Goal: Task Accomplishment & Management: Manage account settings

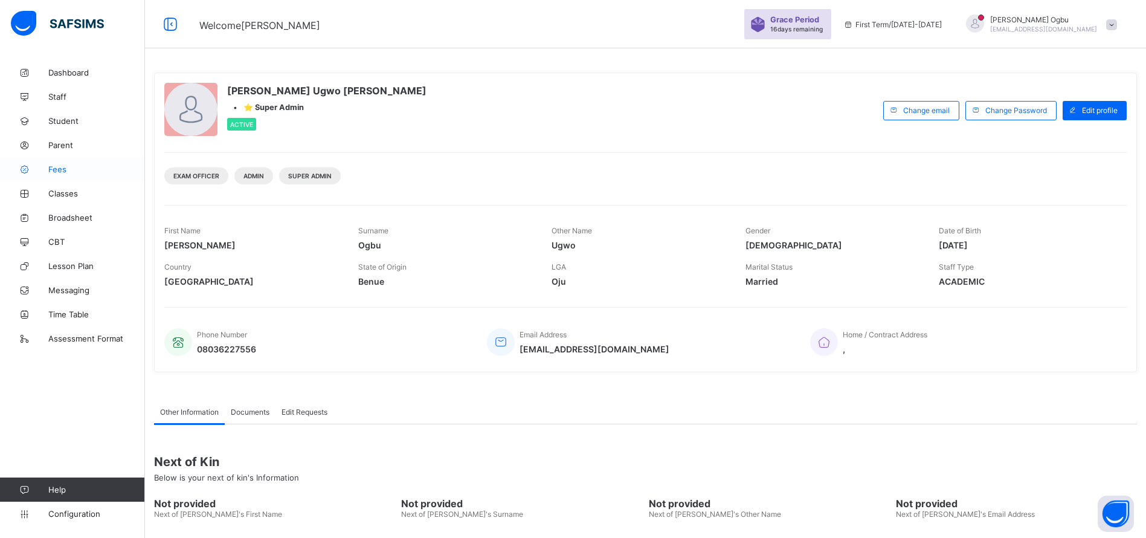
click at [61, 166] on span "Fees" at bounding box center [96, 169] width 97 height 10
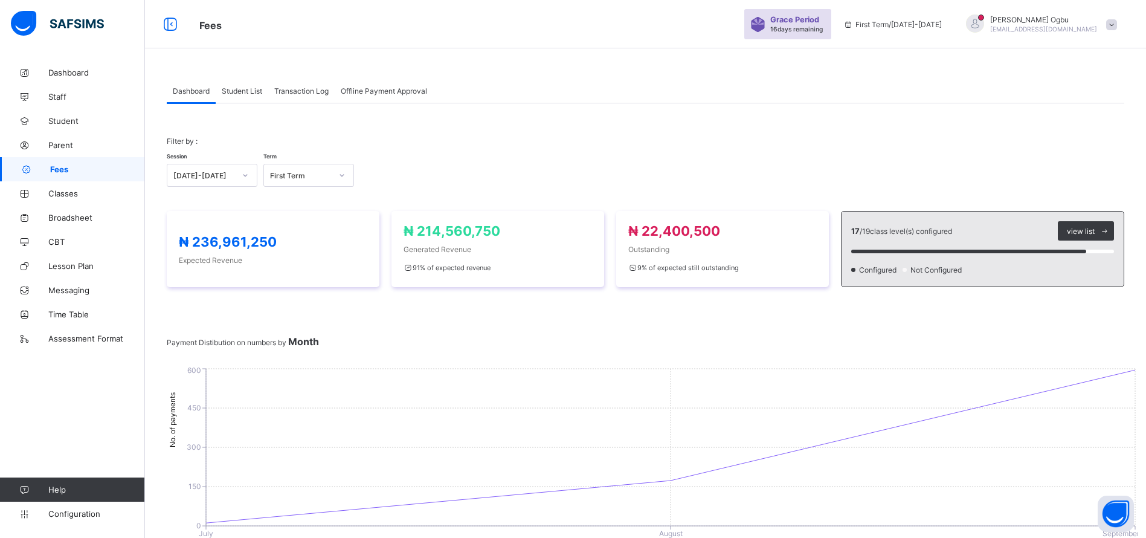
click at [287, 98] on div "Transaction Log" at bounding box center [301, 91] width 66 height 24
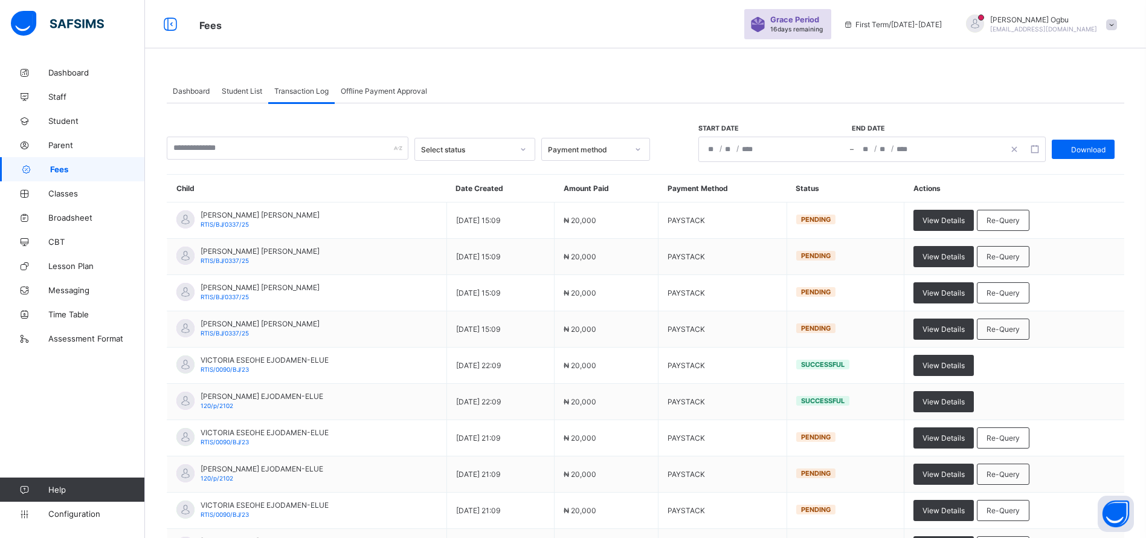
click at [242, 89] on span "Student List" at bounding box center [242, 90] width 40 height 9
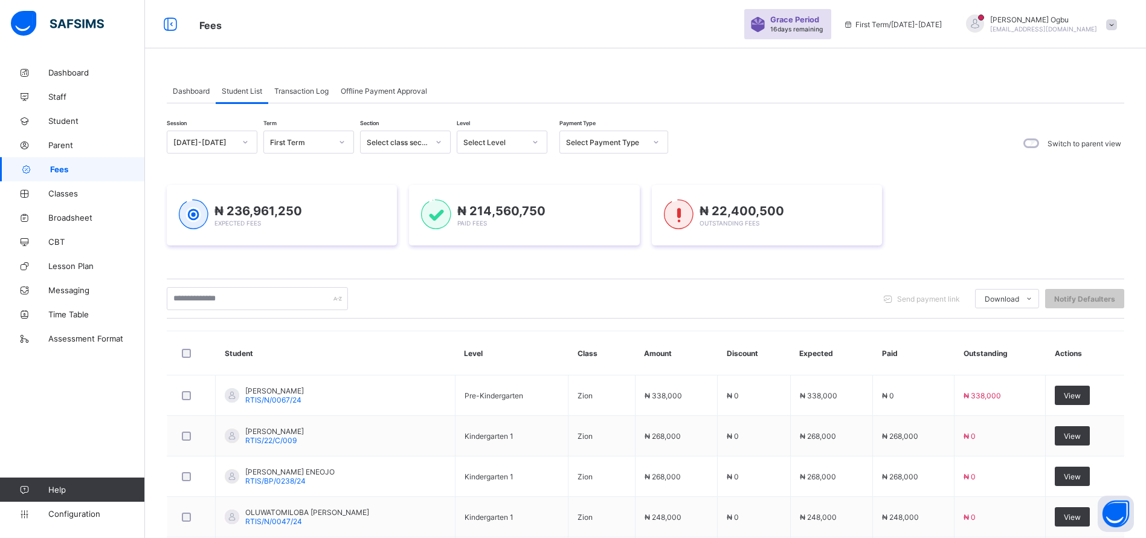
click at [242, 89] on span "Student List" at bounding box center [242, 90] width 40 height 9
click at [181, 86] on span "Dashboard" at bounding box center [191, 90] width 37 height 9
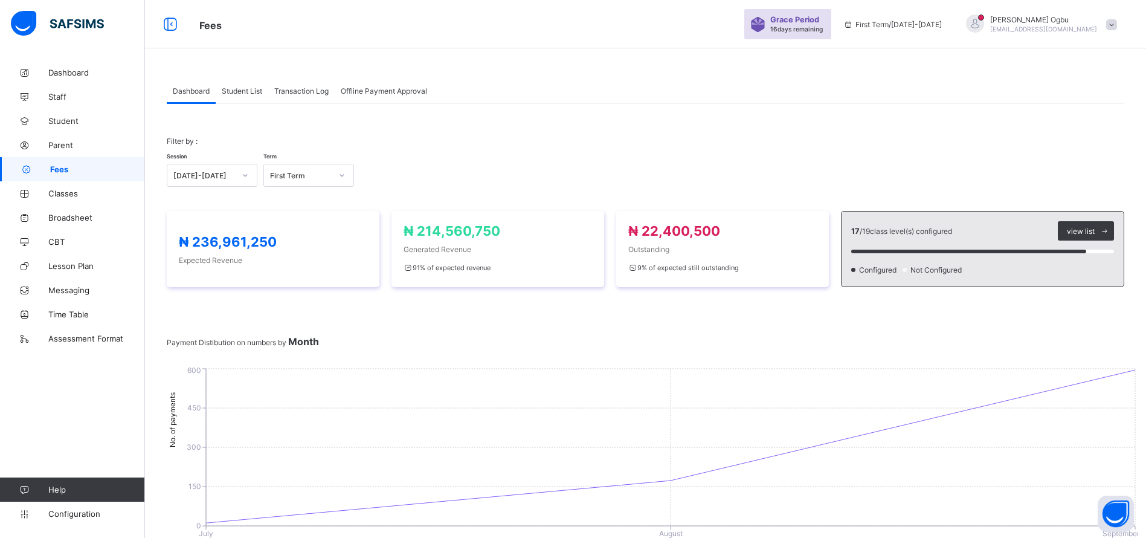
click at [248, 91] on span "Student List" at bounding box center [242, 90] width 40 height 9
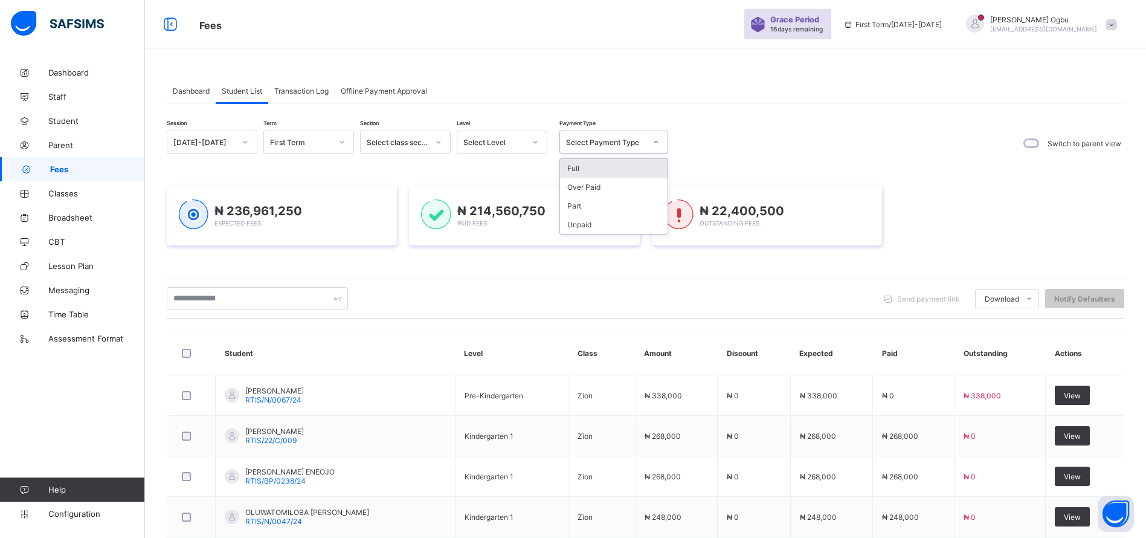
click at [611, 140] on div "Select Payment Type" at bounding box center [606, 142] width 80 height 9
click at [576, 226] on div "Unpaid" at bounding box center [614, 224] width 108 height 19
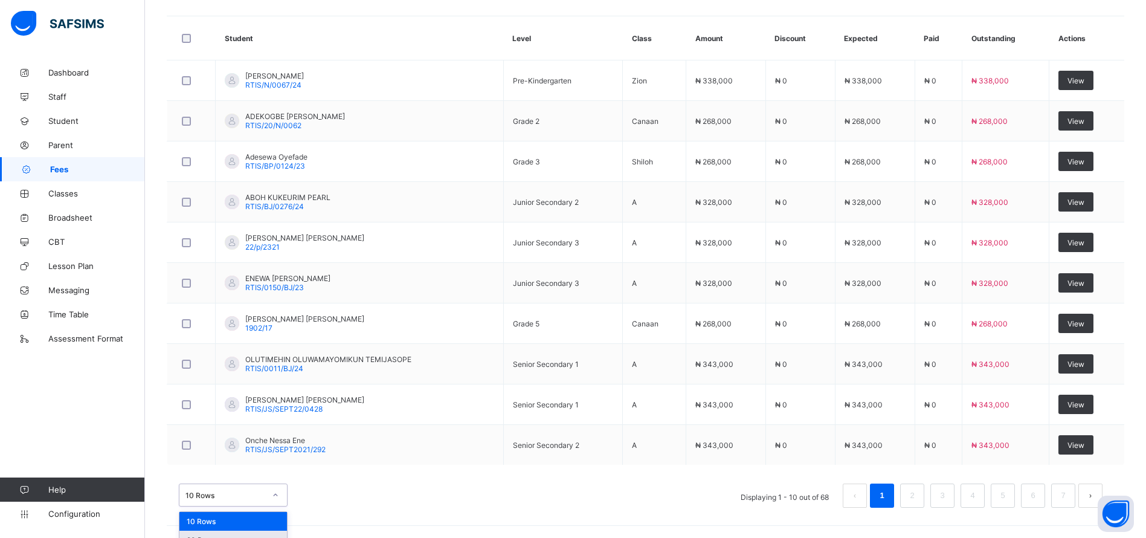
scroll to position [399, 0]
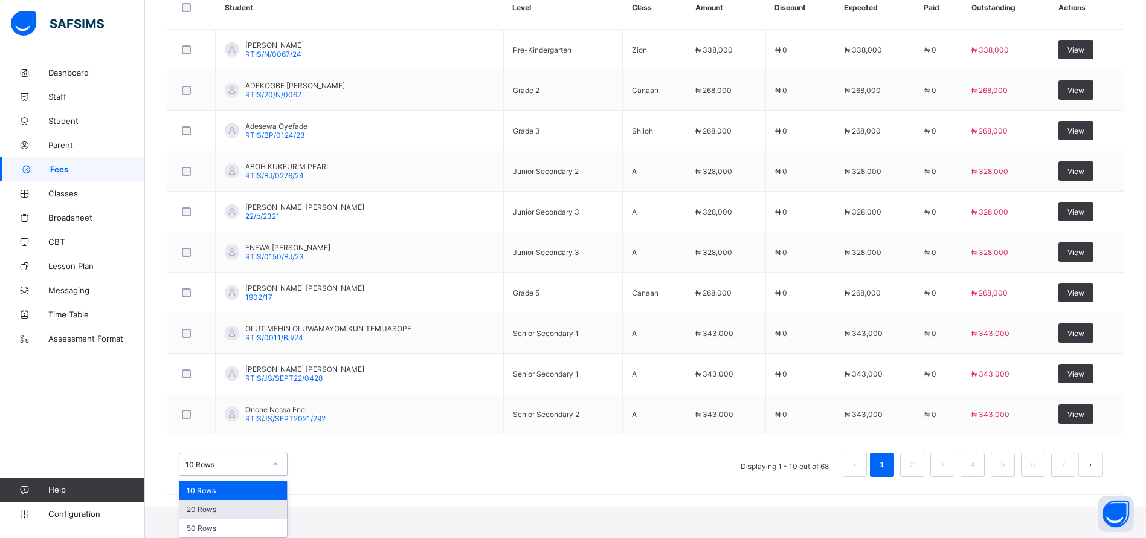
click at [226, 475] on div "option 20 Rows focused, 2 of 3. 3 results available. Use Up and Down to choose …" at bounding box center [233, 463] width 109 height 23
click at [209, 530] on div "50 Rows" at bounding box center [233, 527] width 108 height 19
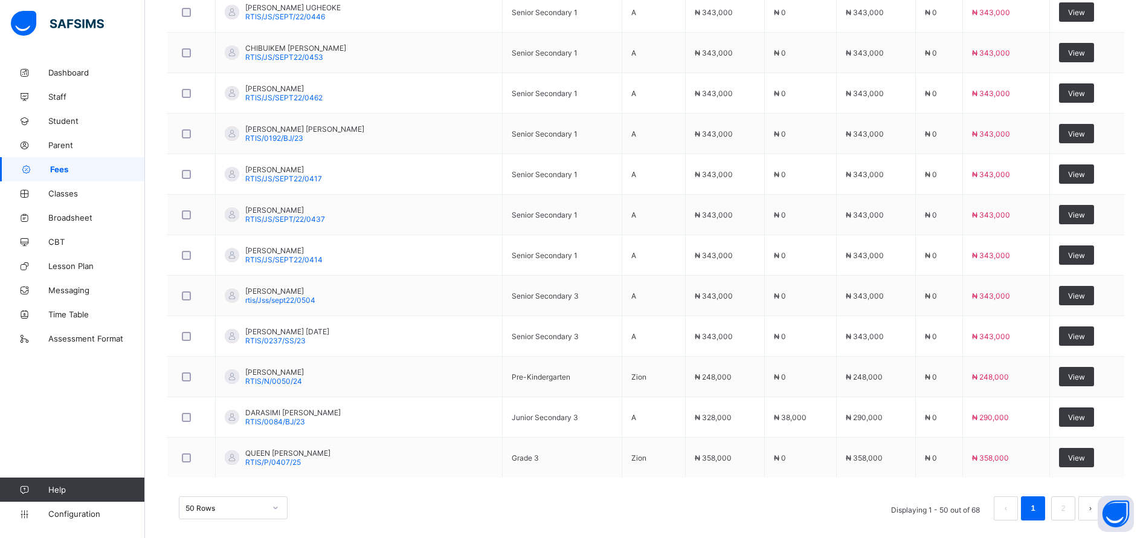
scroll to position [1987, 0]
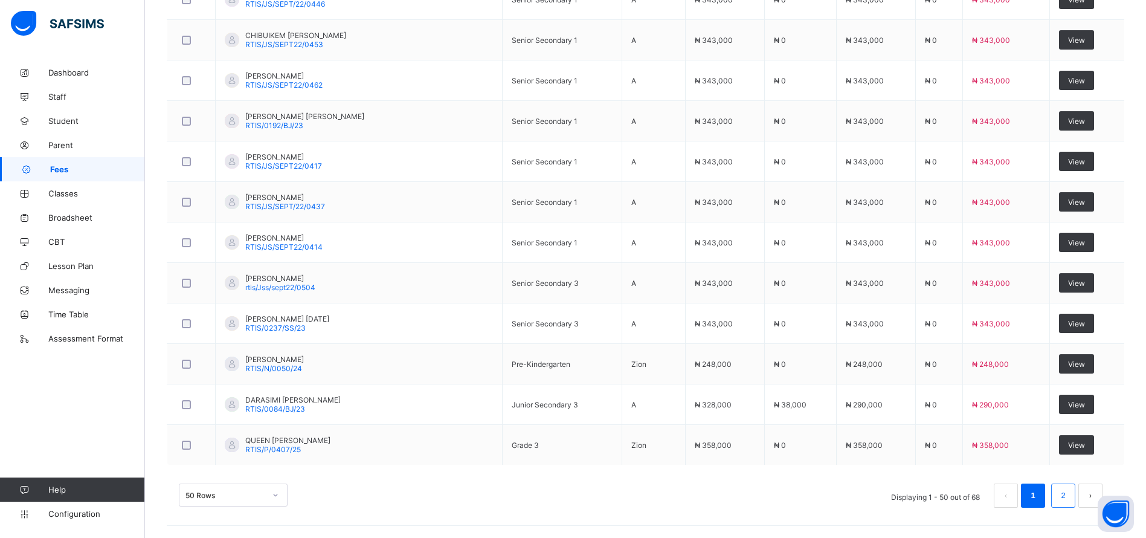
click at [1070, 491] on li "2" at bounding box center [1063, 495] width 24 height 24
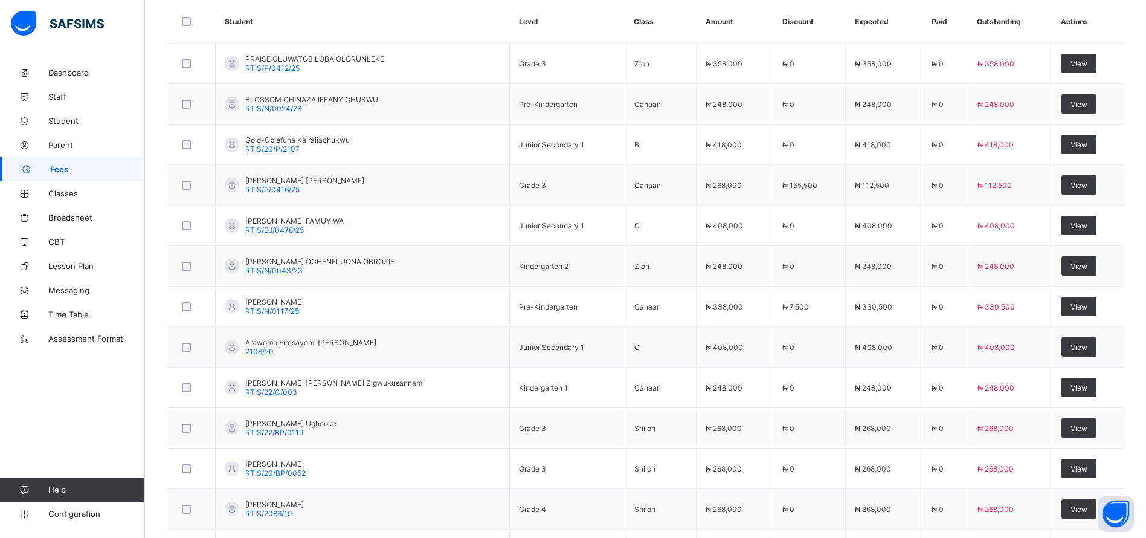
scroll to position [381, 0]
